Goal: Task Accomplishment & Management: Use online tool/utility

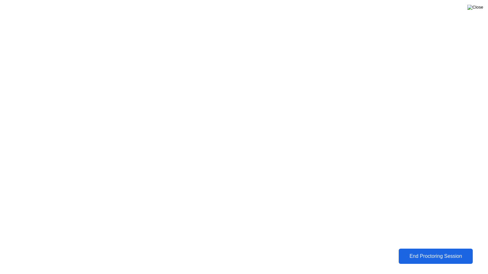
click at [478, 9] on img at bounding box center [475, 7] width 16 height 5
click at [450, 255] on div "End Proctoring Session" at bounding box center [435, 257] width 70 height 6
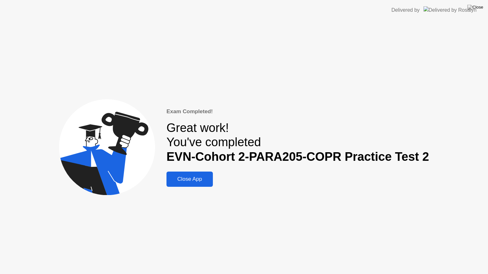
click at [200, 182] on div "Close App" at bounding box center [189, 179] width 43 height 6
